Goal: Navigation & Orientation: Find specific page/section

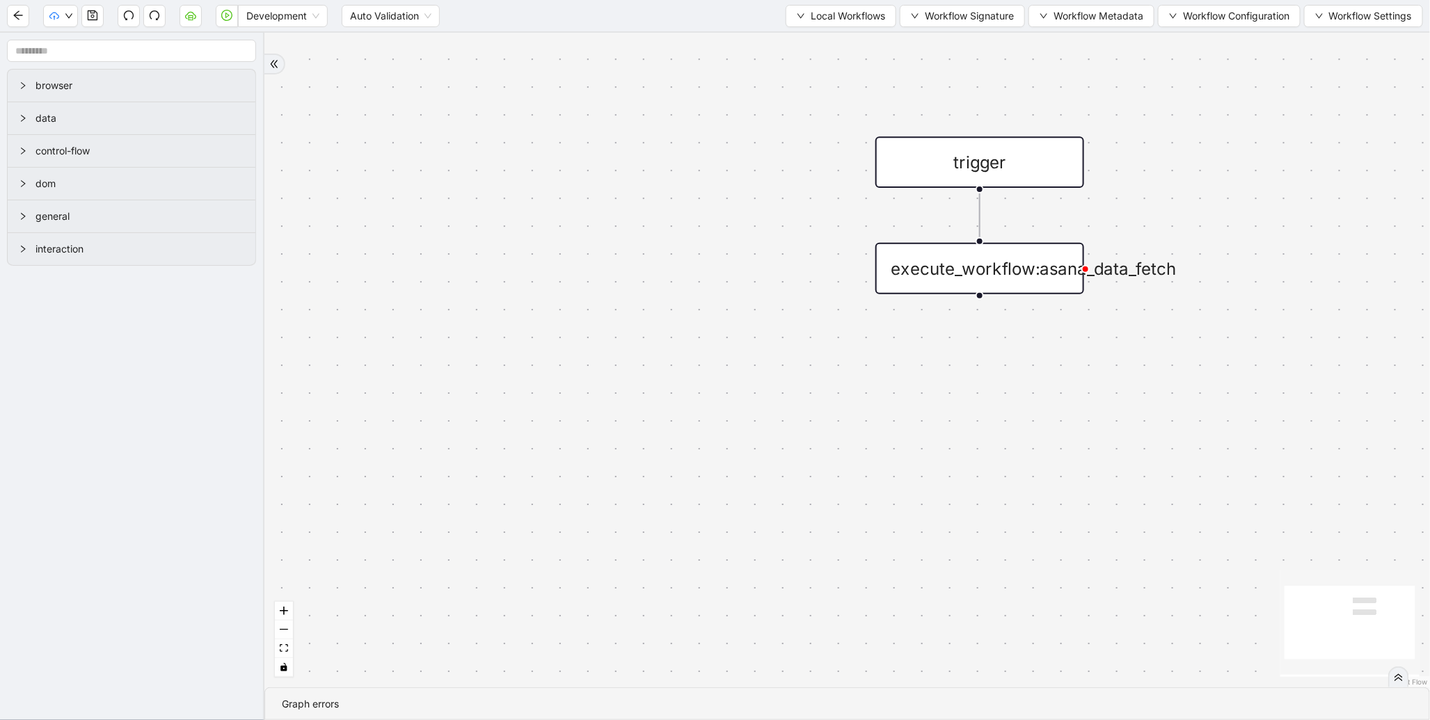
click at [588, 54] on div "trigger execute_workflow:asana_data_fetch" at bounding box center [846, 360] width 1165 height 655
